Goal: Use online tool/utility: Utilize a website feature to perform a specific function

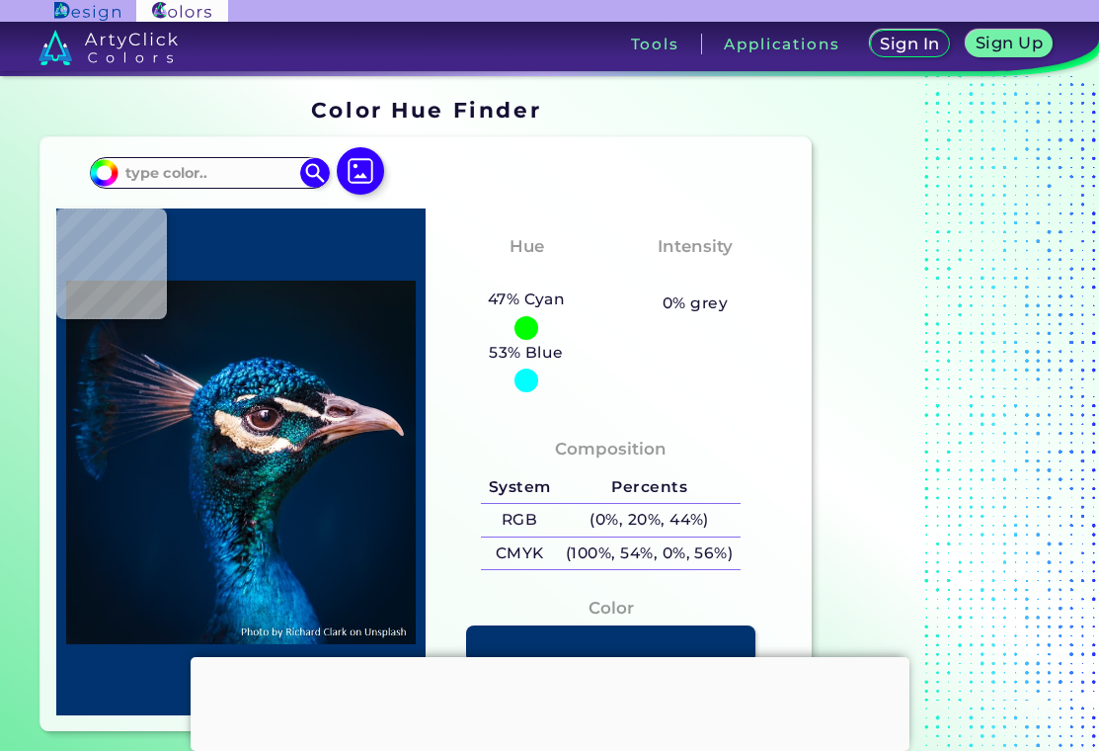
type input "#142942"
type input "#081d38"
type input "#081D38"
type input "#15203b"
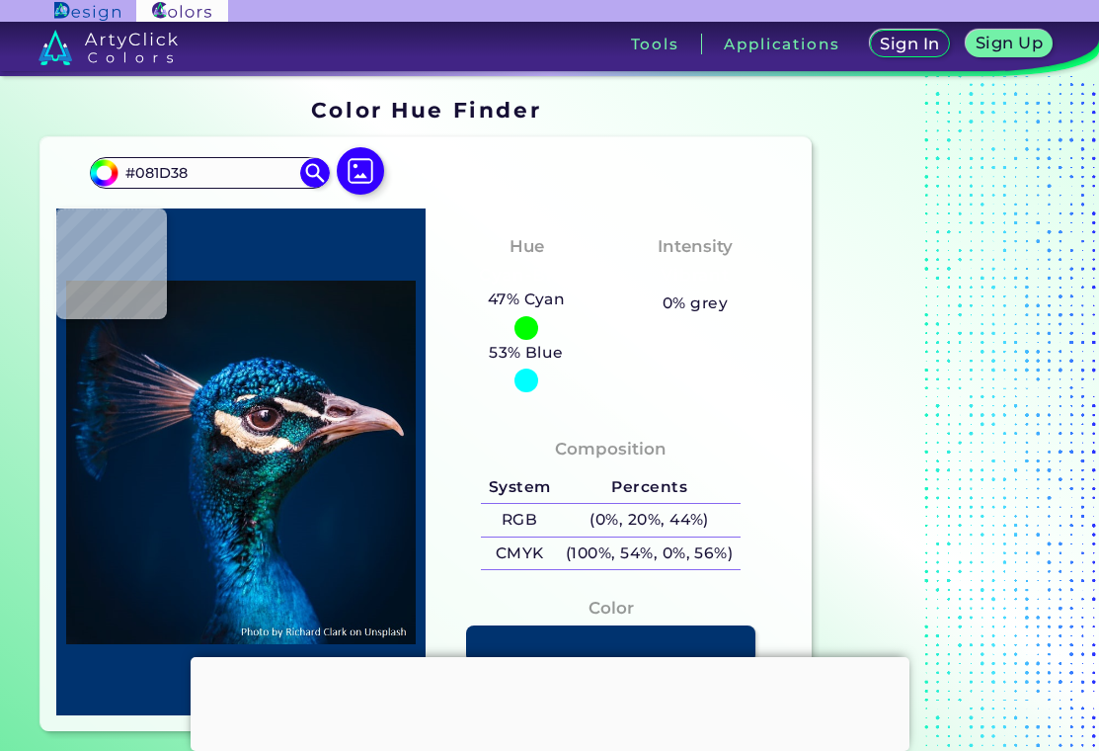
type input "#15203B"
type input "#061a32"
type input "#061A32"
type input "#051a35"
type input "#051A35"
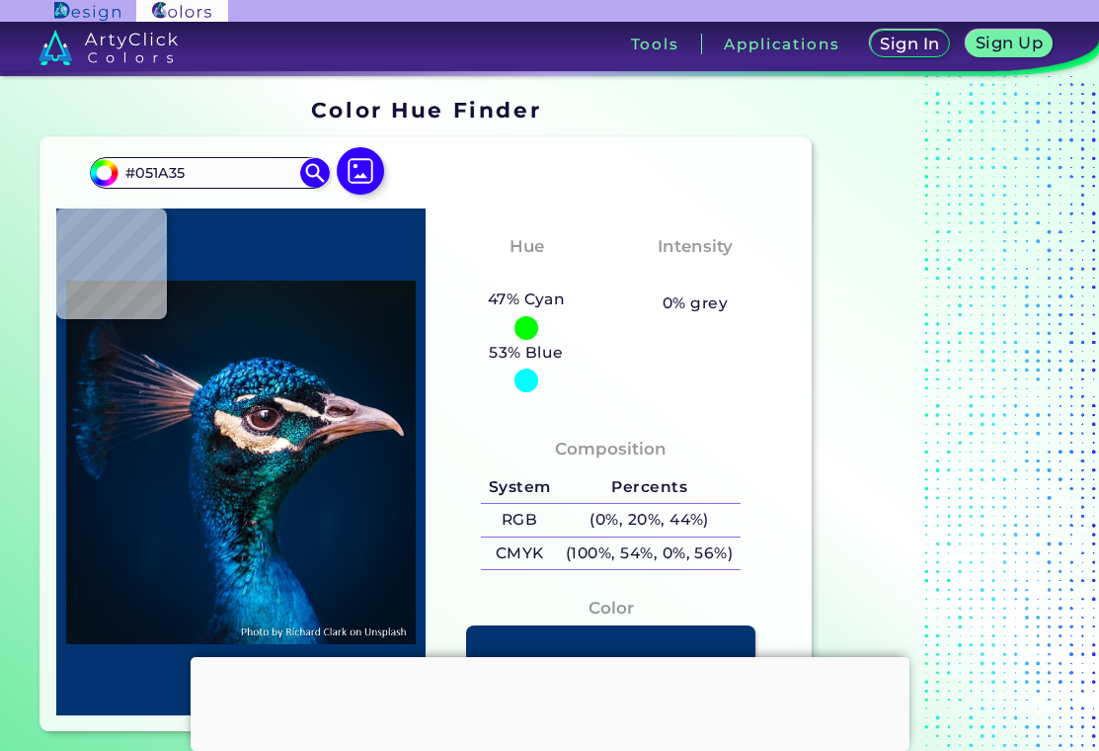
type input "#02172e"
type input "#02172E"
type input "#04182e"
type input "#04182E"
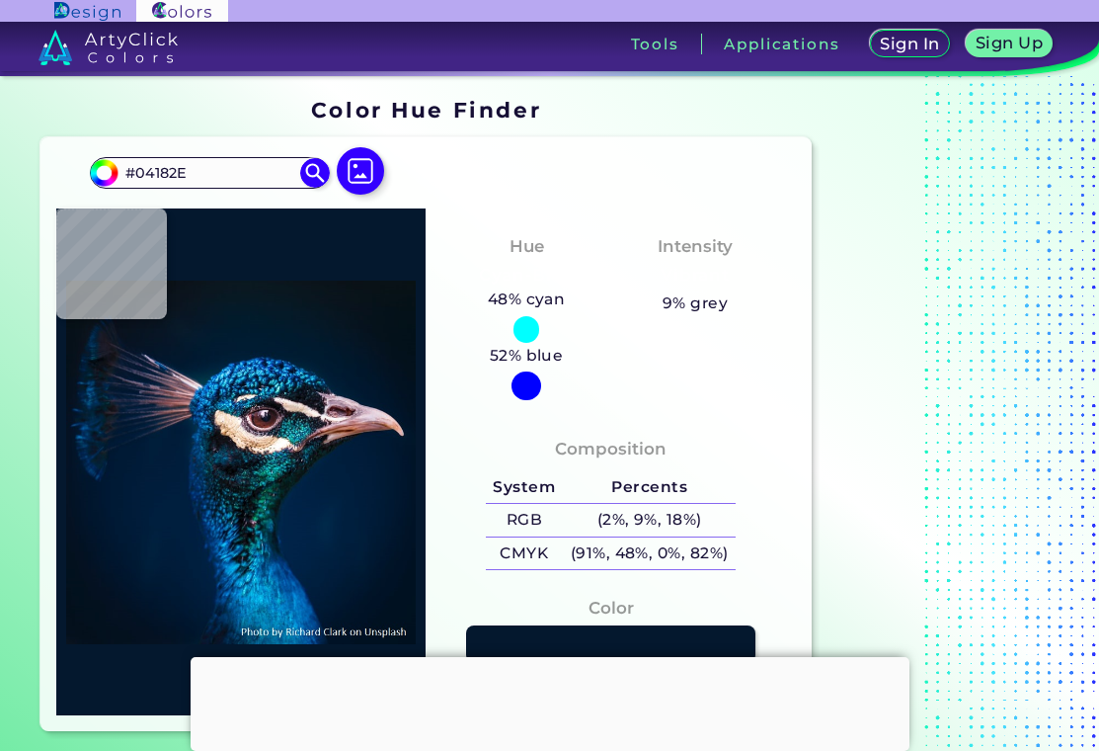
type input "#06182e"
type input "#06182E"
type input "#07182c"
type input "#07182C"
type input "#212940"
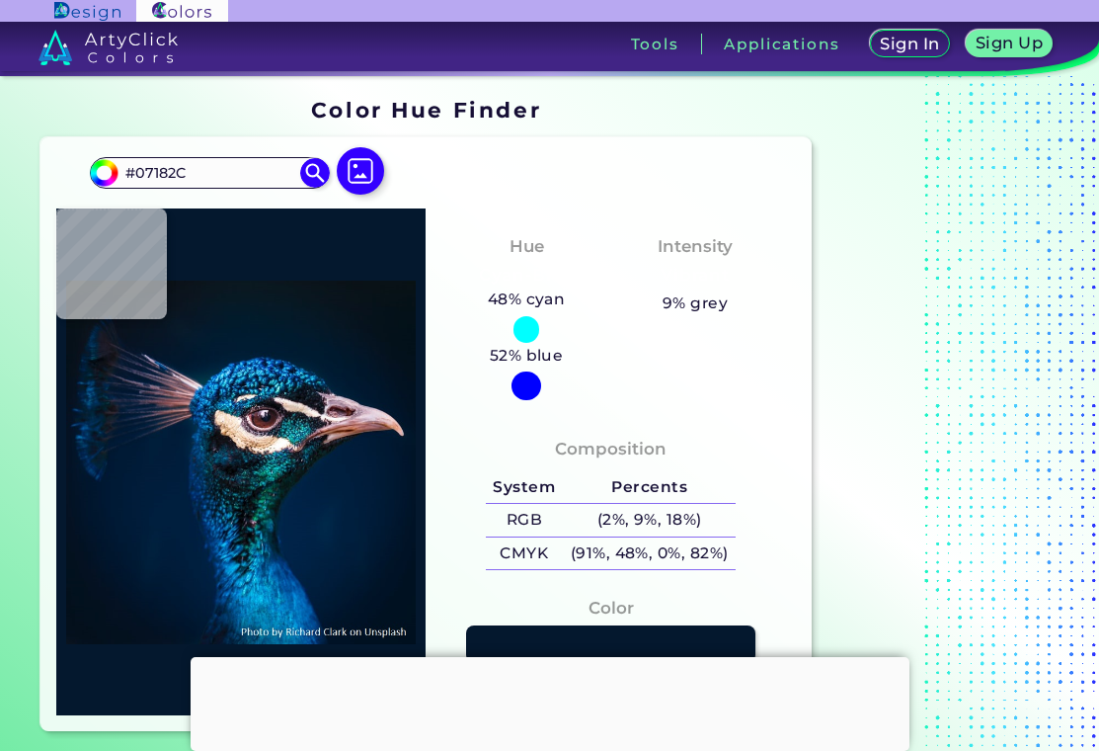
type input "#212940"
type input "#131932"
type input "#1c1a25"
type input "#1C1A25"
